Goal: Check status: Check status

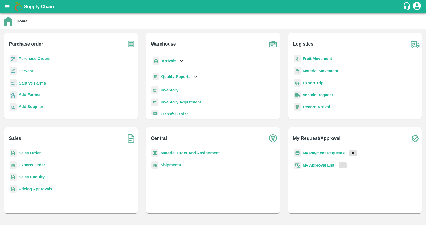
click at [38, 152] on b "Sales Order" at bounding box center [30, 153] width 22 height 4
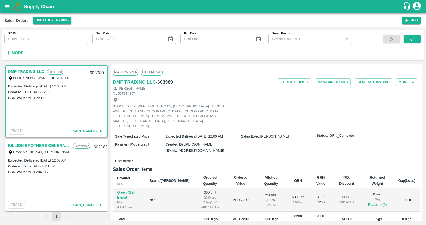
drag, startPoint x: 164, startPoint y: 130, endPoint x: 234, endPoint y: 130, distance: 70.0
click at [234, 130] on div "Sale Type : Fixed Price Expected Delivery : 28 Aug 2025, 12:00 AM Sales Exec : …" at bounding box center [266, 143] width 306 height 26
click at [204, 134] on span "28 Aug 2025, 12:00 AM" at bounding box center [209, 136] width 26 height 4
drag, startPoint x: 167, startPoint y: 130, endPoint x: 234, endPoint y: 132, distance: 66.5
click at [234, 133] on div "Expected Delivery : 28 Aug 2025, 12:00 AM" at bounding box center [203, 136] width 76 height 6
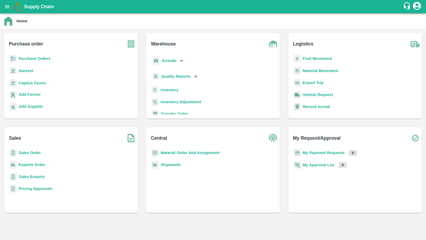
click at [36, 151] on b "Sales Order" at bounding box center [30, 153] width 22 height 4
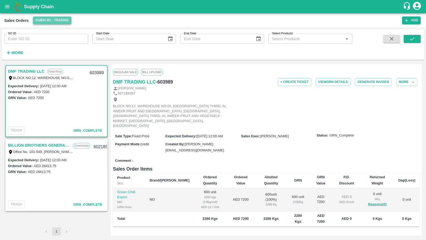
click at [45, 22] on button "Dubai DC - Trading" at bounding box center [52, 20] width 39 height 8
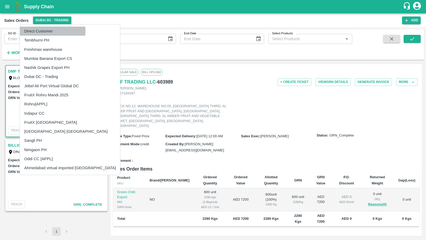
click at [50, 31] on li "Direct Customer" at bounding box center [70, 31] width 100 height 9
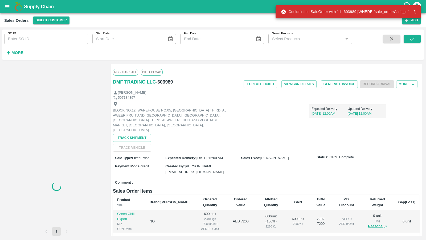
click at [50, 39] on input "SO ID" at bounding box center [46, 39] width 84 height 10
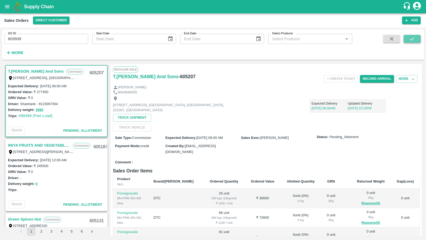
click at [408, 40] on button "submit" at bounding box center [411, 39] width 17 height 8
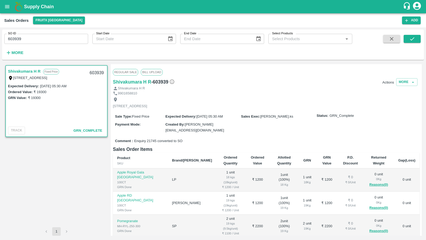
scroll to position [84, 0]
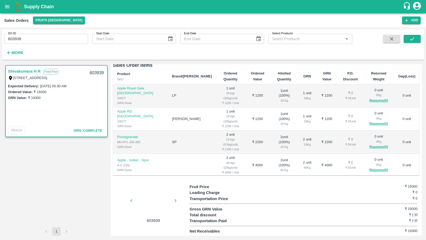
click at [160, 199] on div at bounding box center [153, 202] width 40 height 28
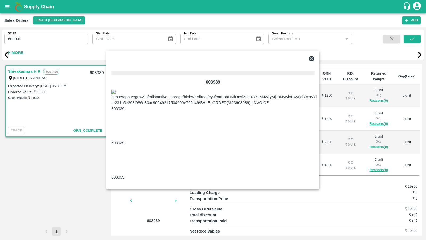
click at [205, 75] on span at bounding box center [212, 72] width 203 height 4
click at [182, 106] on img at bounding box center [225, 98] width 229 height 16
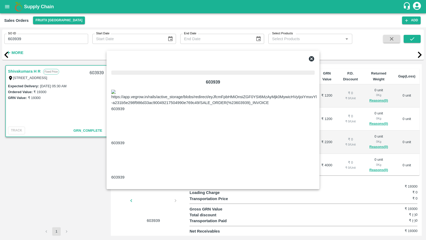
drag, startPoint x: 262, startPoint y: 182, endPoint x: 134, endPoint y: 178, distance: 127.5
click at [134, 106] on img at bounding box center [225, 98] width 229 height 16
click at [106, 120] on div at bounding box center [106, 120] width 0 height 0
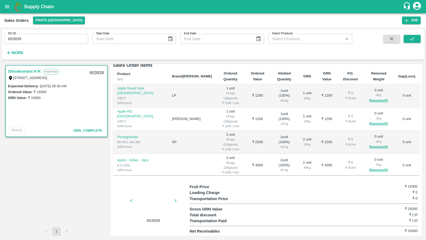
scroll to position [0, 0]
click at [137, 205] on div at bounding box center [153, 202] width 40 height 28
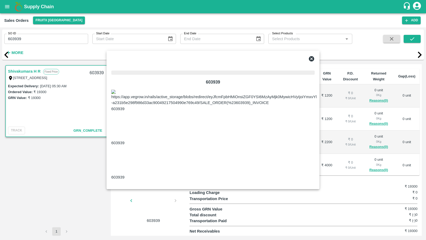
click at [172, 75] on span at bounding box center [212, 72] width 203 height 4
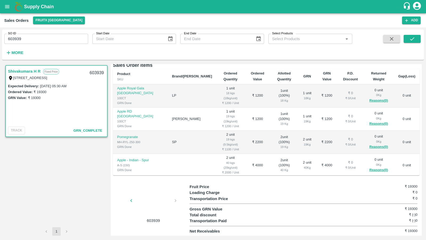
click at [177, 200] on div "603939" at bounding box center [151, 204] width 77 height 40
click at [175, 200] on div "603939" at bounding box center [151, 204] width 77 height 40
click at [156, 199] on div at bounding box center [153, 202] width 40 height 28
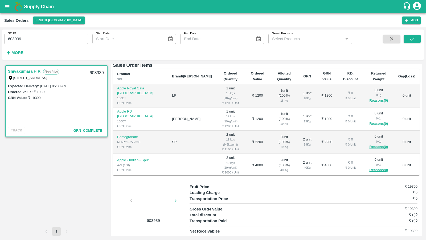
click at [156, 199] on div at bounding box center [153, 202] width 40 height 28
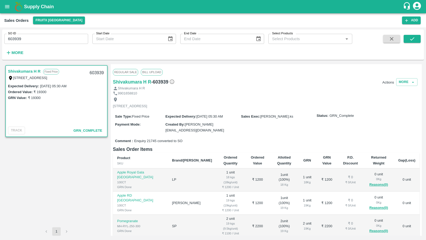
click at [237, 132] on div "Created By : srinivasa.ks@vegrow.in" at bounding box center [203, 127] width 76 height 12
click at [59, 39] on input "603939" at bounding box center [46, 39] width 84 height 10
paste input "text"
type input "603931"
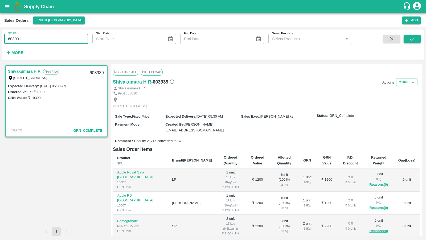
click at [412, 39] on icon "submit" at bounding box center [412, 39] width 6 height 6
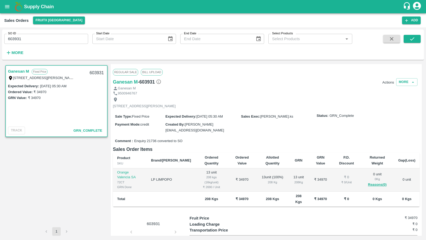
click at [18, 73] on link "Ganesan M" at bounding box center [18, 71] width 21 height 7
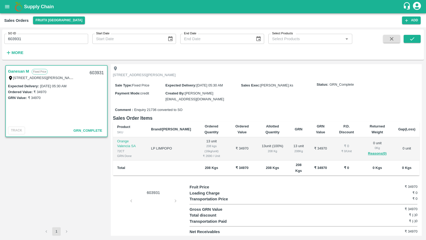
click at [160, 199] on div "603931" at bounding box center [151, 209] width 77 height 51
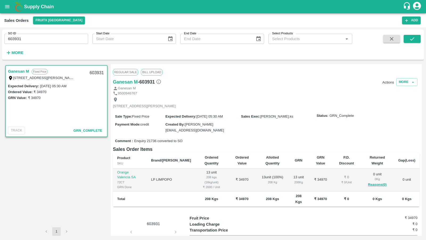
click at [416, 82] on div "Actions More" at bounding box center [317, 82] width 204 height 8
click at [411, 82] on icon "button" at bounding box center [412, 82] width 5 height 5
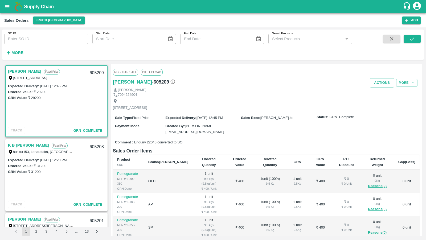
click at [59, 33] on div "SO ID SO ID" at bounding box center [44, 37] width 88 height 14
click at [59, 35] on input "SO ID" at bounding box center [46, 39] width 84 height 10
paste input "603931"
click at [414, 40] on icon "submit" at bounding box center [412, 39] width 6 height 6
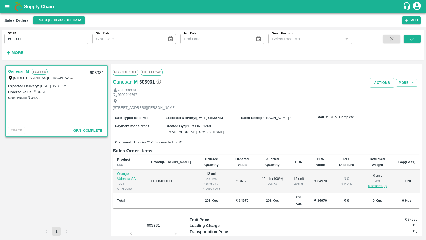
scroll to position [31, 0]
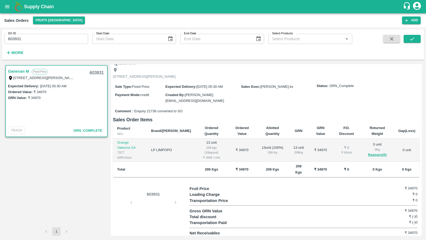
click at [154, 198] on div "603931" at bounding box center [151, 211] width 77 height 51
click at [150, 190] on div "603931" at bounding box center [153, 193] width 40 height 7
click at [174, 200] on div "603931" at bounding box center [151, 211] width 77 height 51
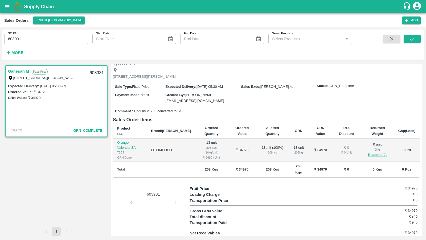
click at [146, 200] on div "603931" at bounding box center [151, 211] width 77 height 51
click at [173, 200] on div "603931" at bounding box center [151, 211] width 77 height 51
click at [36, 35] on input "603931" at bounding box center [46, 39] width 84 height 10
type input "603935"
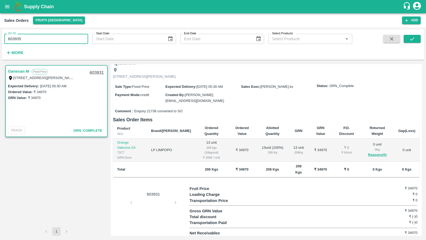
click at [414, 45] on span at bounding box center [411, 46] width 17 height 22
click at [412, 38] on icon "submit" at bounding box center [412, 39] width 6 height 6
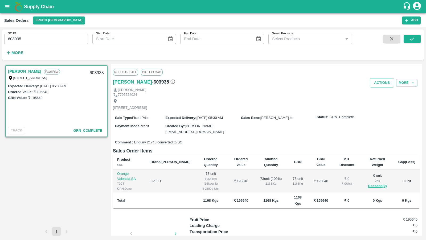
scroll to position [31, 0]
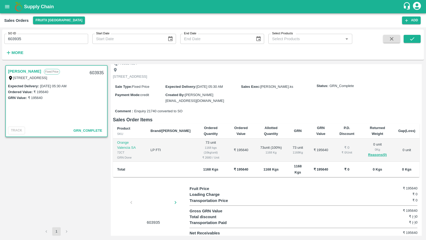
click at [152, 205] on div at bounding box center [153, 204] width 40 height 28
click at [176, 202] on icon "button" at bounding box center [175, 203] width 6 height 6
click at [156, 205] on div at bounding box center [153, 204] width 40 height 28
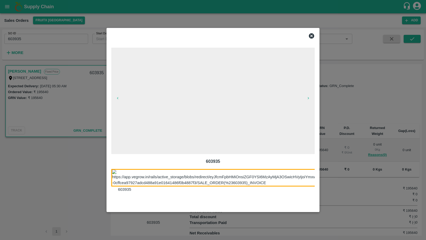
click at [189, 115] on span at bounding box center [212, 101] width 203 height 106
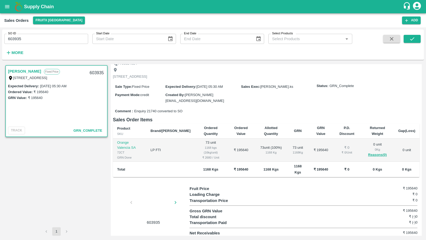
click at [165, 205] on div at bounding box center [153, 204] width 40 height 28
click at [167, 213] on div at bounding box center [153, 204] width 40 height 28
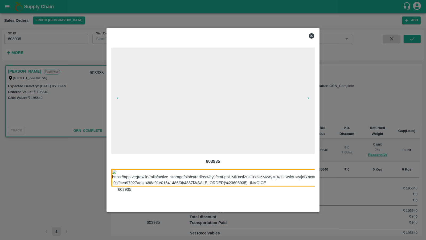
scroll to position [0, 0]
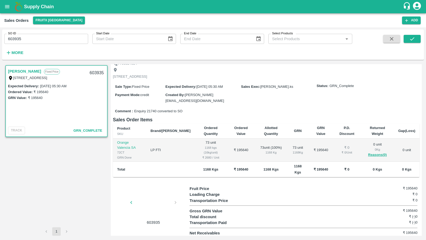
click at [129, 201] on icon "button" at bounding box center [131, 203] width 6 height 6
click at [157, 204] on div at bounding box center [153, 204] width 40 height 28
click at [176, 202] on icon "button" at bounding box center [175, 203] width 6 height 6
click at [158, 204] on div at bounding box center [153, 204] width 40 height 28
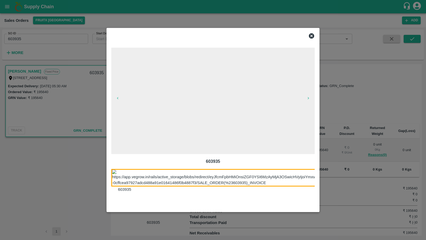
click at [309, 102] on span at bounding box center [212, 101] width 203 height 106
click at [308, 100] on button "button" at bounding box center [308, 97] width 17 height 7
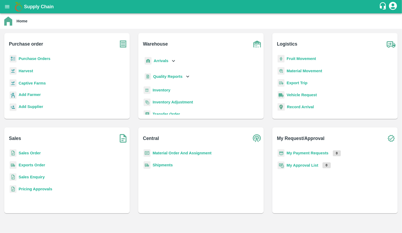
click at [35, 152] on b "Sales Order" at bounding box center [30, 153] width 22 height 4
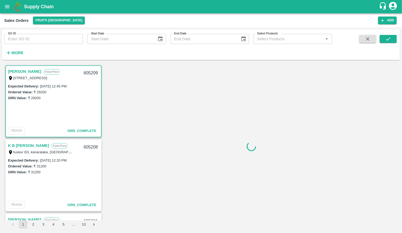
click at [58, 36] on input "SO ID" at bounding box center [43, 39] width 79 height 10
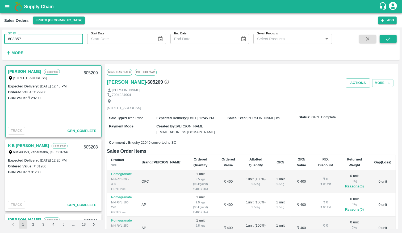
type input "603857"
click at [387, 39] on icon "submit" at bounding box center [388, 38] width 4 height 3
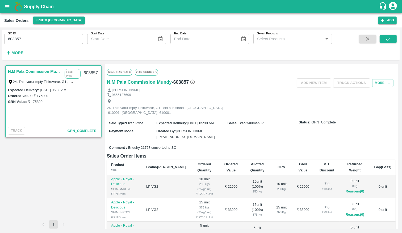
scroll to position [92, 0]
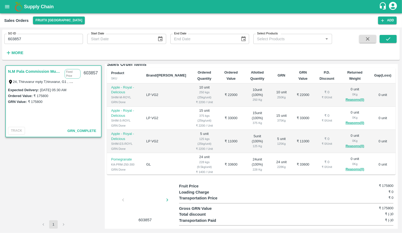
click at [148, 201] on div at bounding box center [145, 201] width 40 height 28
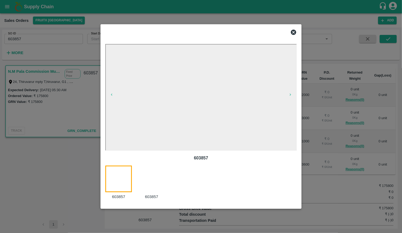
click at [153, 171] on div at bounding box center [154, 182] width 33 height 34
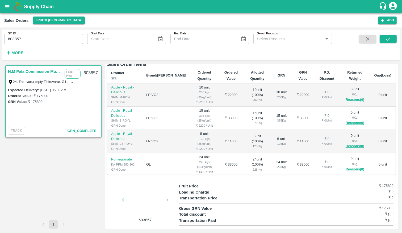
click at [124, 197] on icon "button" at bounding box center [123, 200] width 6 height 6
click at [147, 204] on div at bounding box center [145, 201] width 40 height 28
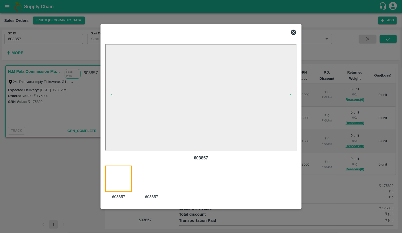
click at [290, 96] on icon "button" at bounding box center [290, 94] width 4 height 4
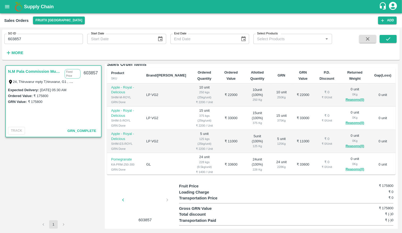
scroll to position [0, 0]
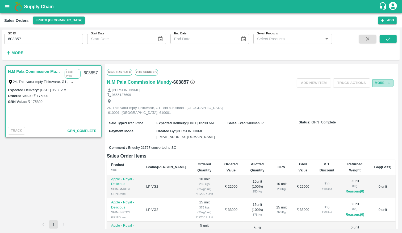
click at [383, 82] on button "More" at bounding box center [382, 83] width 21 height 8
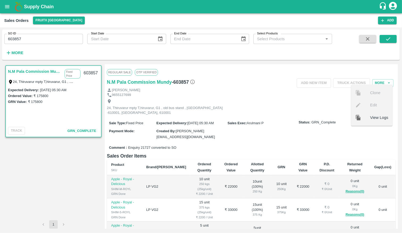
scroll to position [92, 0]
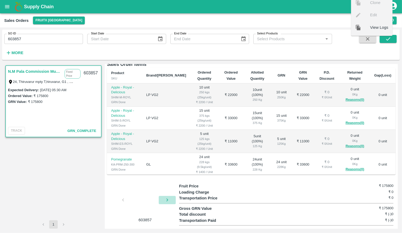
click at [167, 197] on icon "button" at bounding box center [167, 200] width 6 height 6
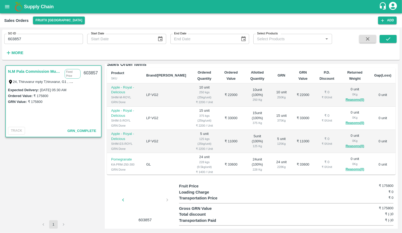
click at [152, 199] on div at bounding box center [145, 201] width 40 height 28
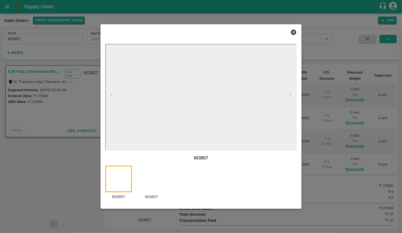
click at [86, 194] on div at bounding box center [201, 116] width 402 height 233
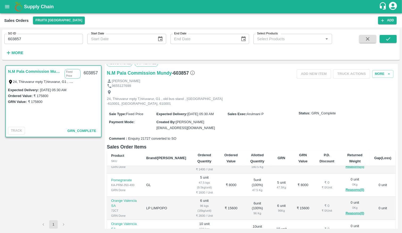
scroll to position [0, 0]
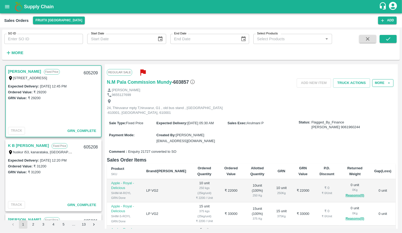
click at [380, 84] on button "More" at bounding box center [382, 83] width 21 height 8
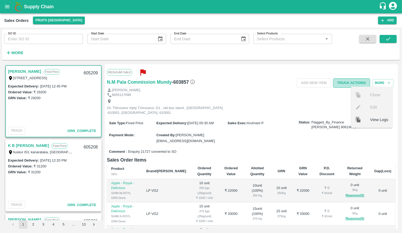
click at [337, 79] on button "Truck Actions" at bounding box center [351, 82] width 37 height 9
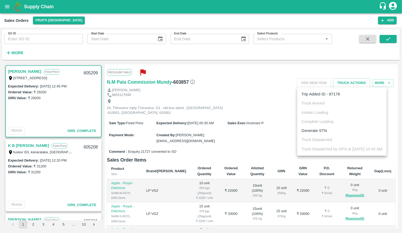
click at [327, 72] on div at bounding box center [201, 116] width 402 height 233
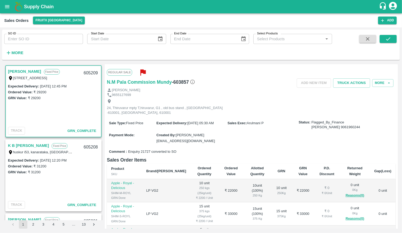
click at [321, 83] on span "Add NEW ITEM" at bounding box center [314, 82] width 39 height 9
click at [347, 83] on button "Truck Actions" at bounding box center [351, 82] width 37 height 9
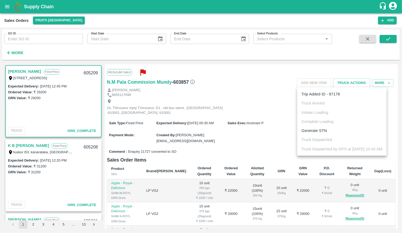
click at [279, 121] on div at bounding box center [201, 116] width 402 height 233
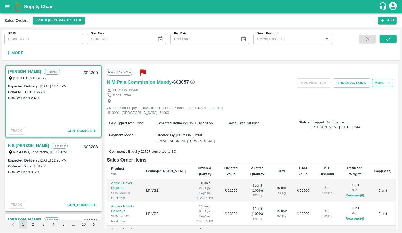
click at [390, 84] on icon "button" at bounding box center [389, 82] width 5 height 5
click at [383, 86] on div "Add NEW ITEM Truck Actions More" at bounding box center [299, 82] width 193 height 9
click at [383, 85] on button "More" at bounding box center [382, 83] width 21 height 8
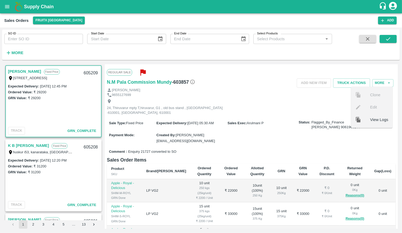
click at [375, 120] on span "View Logs" at bounding box center [379, 120] width 18 height 6
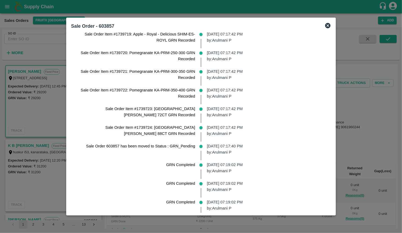
scroll to position [577, 0]
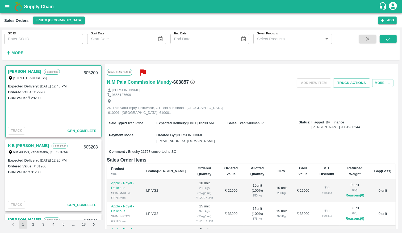
click at [142, 74] on icon "button" at bounding box center [143, 72] width 9 height 9
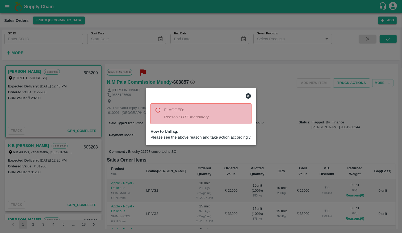
click at [176, 74] on div at bounding box center [201, 116] width 402 height 233
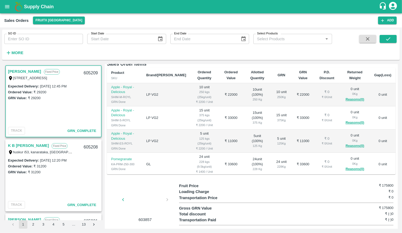
scroll to position [0, 0]
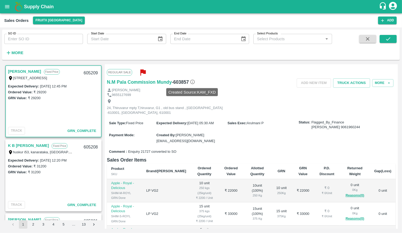
click at [194, 82] on icon at bounding box center [192, 81] width 5 height 5
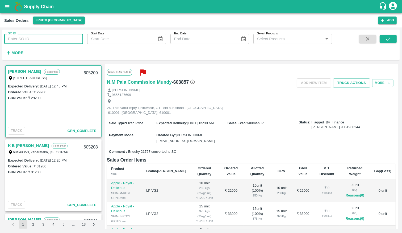
click at [60, 39] on input "SO ID" at bounding box center [43, 39] width 79 height 10
type input "603931"
click at [389, 38] on icon "submit" at bounding box center [388, 39] width 6 height 6
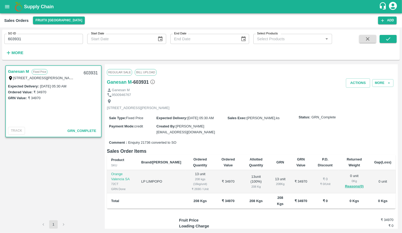
scroll to position [39, 0]
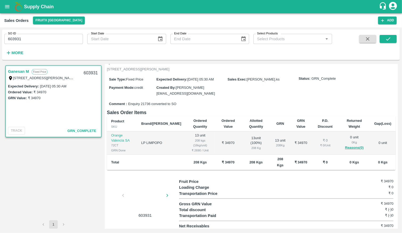
click at [165, 194] on icon "button" at bounding box center [167, 195] width 6 height 6
click at [146, 197] on div at bounding box center [145, 196] width 40 height 28
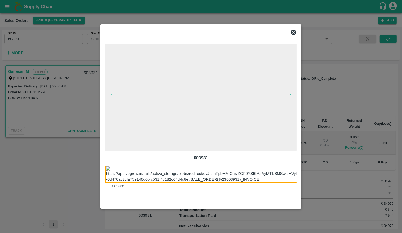
click at [289, 95] on icon "button" at bounding box center [290, 94] width 4 height 4
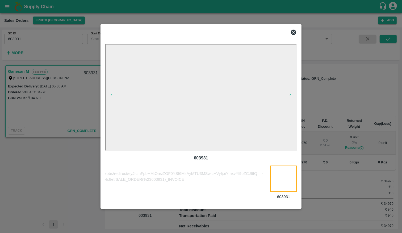
scroll to position [0, 82]
click at [111, 95] on icon "button" at bounding box center [112, 94] width 4 height 4
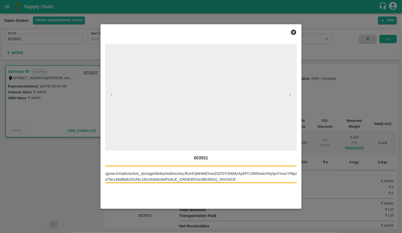
scroll to position [0, 21]
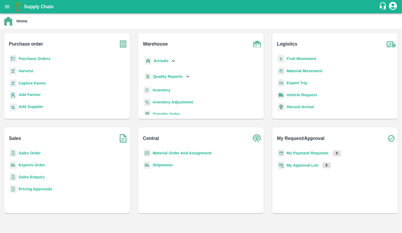
click at [20, 101] on div "Add Farmer" at bounding box center [67, 97] width 117 height 12
